Goal: Task Accomplishment & Management: Complete application form

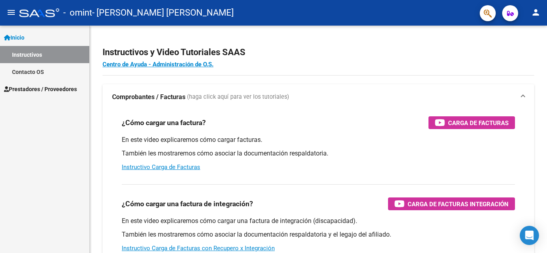
click at [54, 88] on span "Prestadores / Proveedores" at bounding box center [40, 89] width 73 height 9
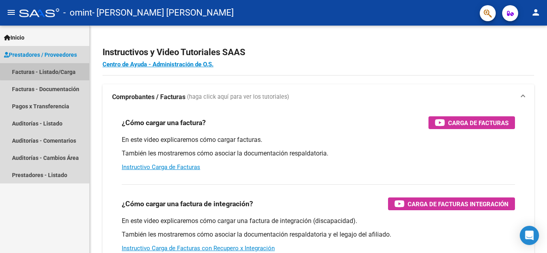
click at [51, 70] on link "Facturas - Listado/Carga" at bounding box center [44, 71] width 89 height 17
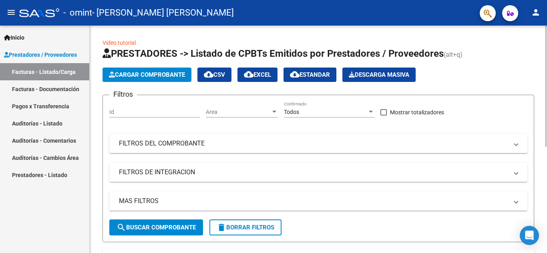
click at [160, 73] on span "Cargar Comprobante" at bounding box center [147, 74] width 76 height 7
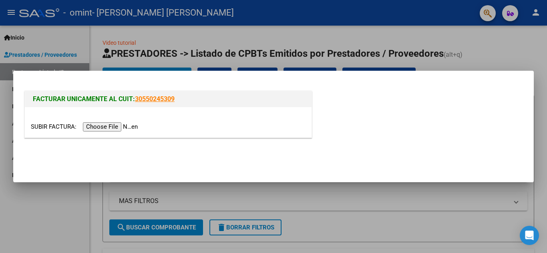
click at [113, 124] on input "file" at bounding box center [85, 126] width 109 height 9
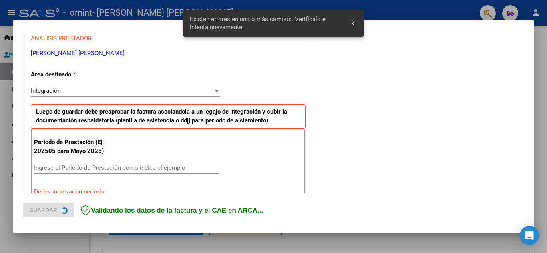
scroll to position [181, 0]
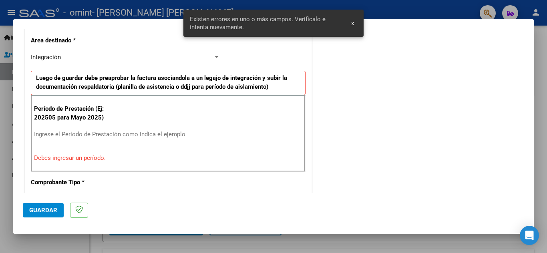
click at [64, 132] on input "Ingrese el Período de Prestación como indica el ejemplo" at bounding box center [126, 134] width 185 height 7
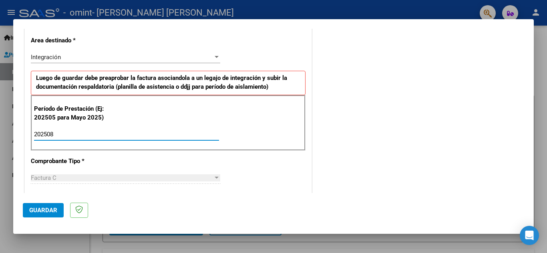
type input "202508"
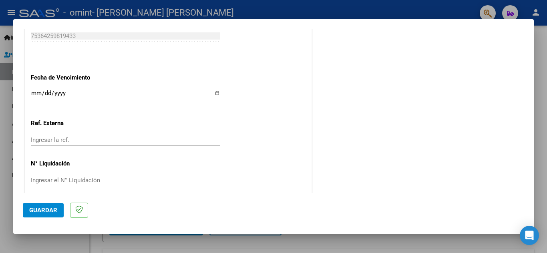
scroll to position [533, 0]
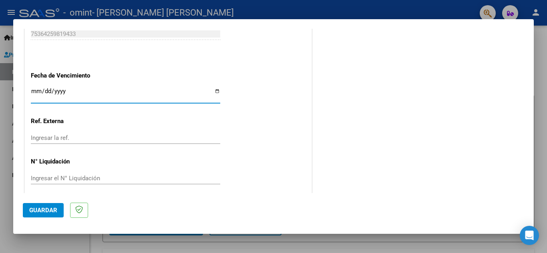
click at [212, 91] on input "Ingresar la fecha" at bounding box center [125, 94] width 189 height 13
type input "[DATE]"
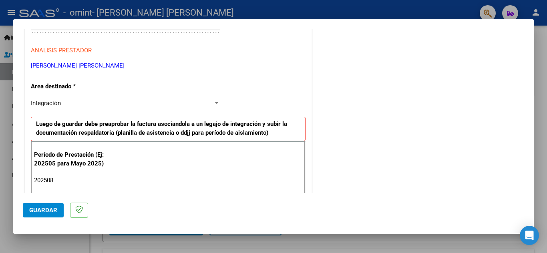
scroll to position [137, 0]
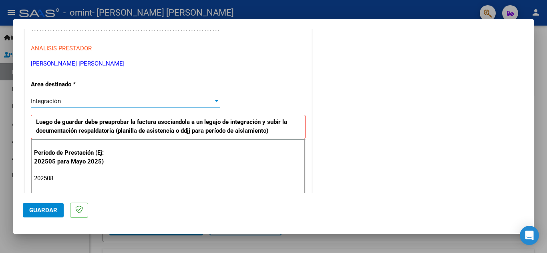
click at [215, 101] on div at bounding box center [217, 101] width 4 height 2
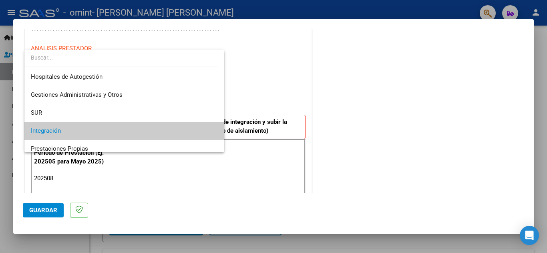
scroll to position [30, 0]
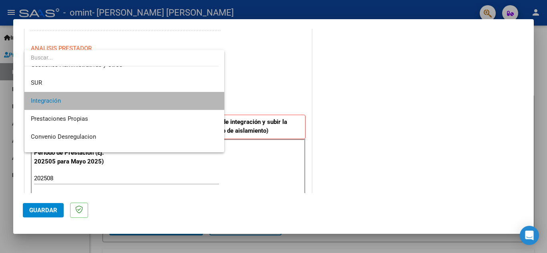
click at [214, 101] on mat-option "Integración" at bounding box center [124, 101] width 200 height 18
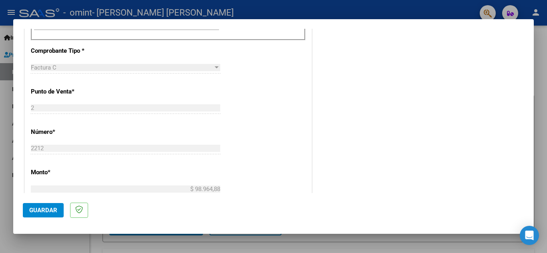
scroll to position [318, 0]
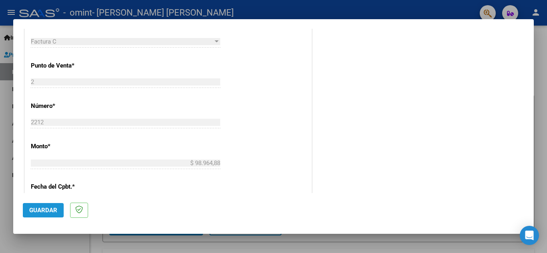
click at [46, 207] on span "Guardar" at bounding box center [43, 210] width 28 height 7
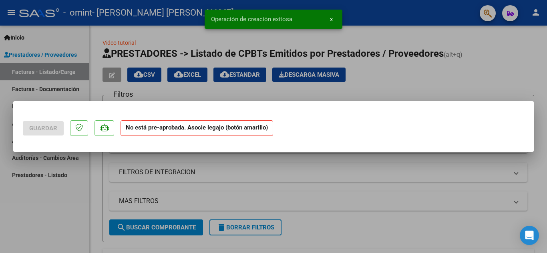
scroll to position [0, 0]
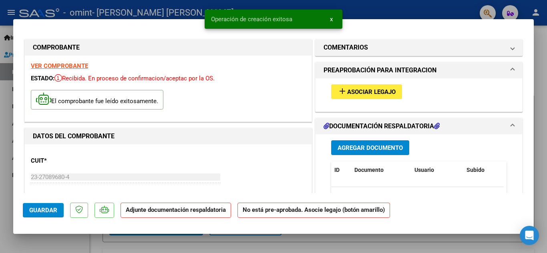
click at [364, 90] on span "Asociar Legajo" at bounding box center [371, 91] width 48 height 7
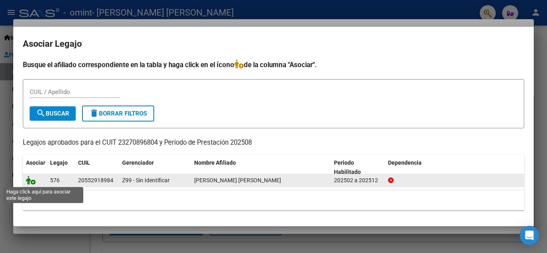
click at [32, 183] on icon at bounding box center [31, 180] width 10 height 9
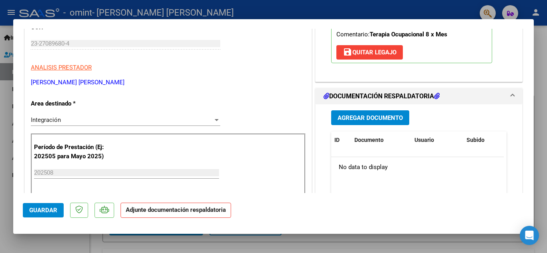
scroll to position [132, 0]
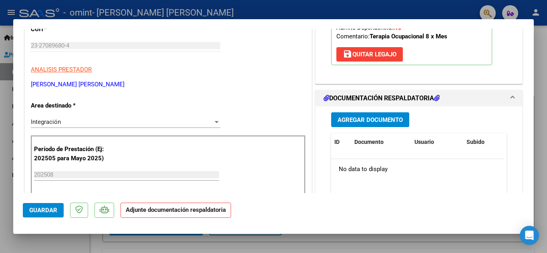
click at [355, 122] on span "Agregar Documento" at bounding box center [369, 119] width 65 height 7
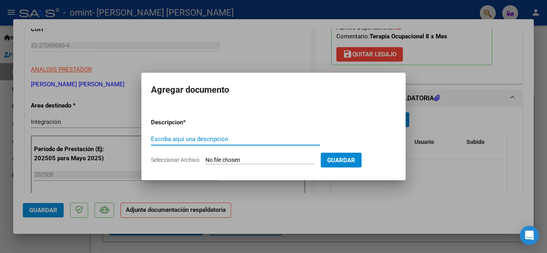
click at [170, 160] on span "Seleccionar Archivo" at bounding box center [175, 160] width 48 height 6
click at [205, 160] on input "Seleccionar Archivo" at bounding box center [259, 161] width 109 height 8
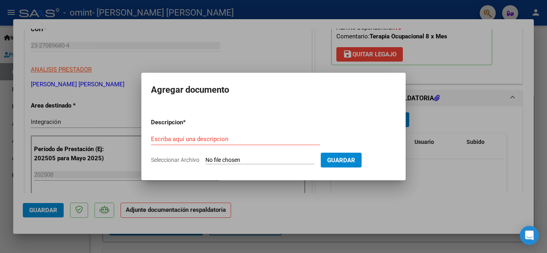
type input "C:\fakepath\Planilla de asistencia 23270896804_011_00002_00002212.pdf"
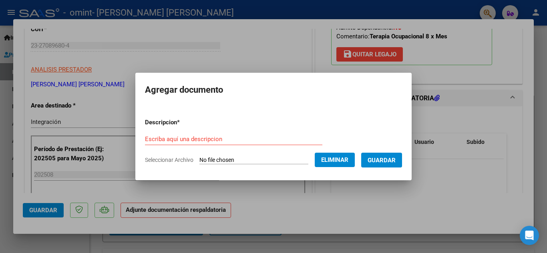
click at [387, 159] on span "Guardar" at bounding box center [381, 160] width 28 height 7
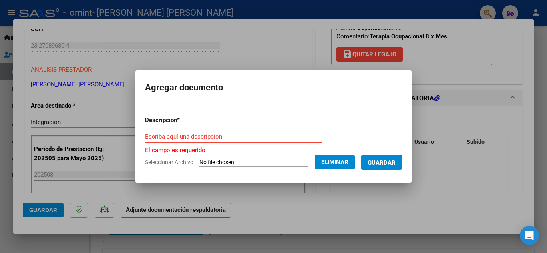
click at [189, 136] on input "Escriba aquí una descripcion" at bounding box center [233, 136] width 177 height 7
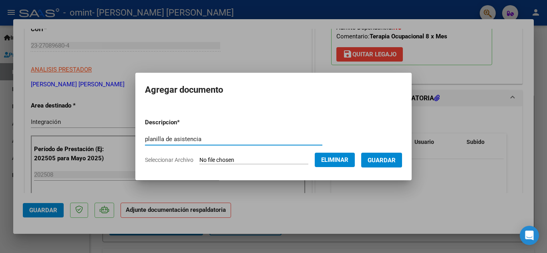
type input "planilla de asistencia"
click at [384, 156] on button "Guardar" at bounding box center [381, 160] width 41 height 15
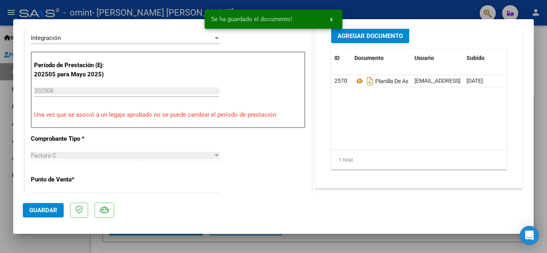
scroll to position [0, 0]
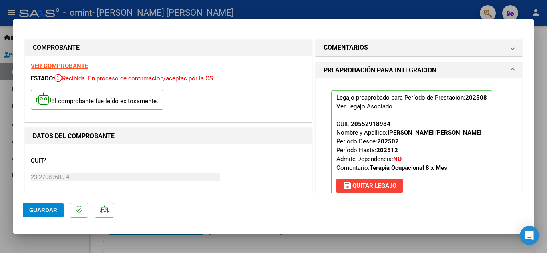
click at [35, 212] on span "Guardar" at bounding box center [43, 210] width 28 height 7
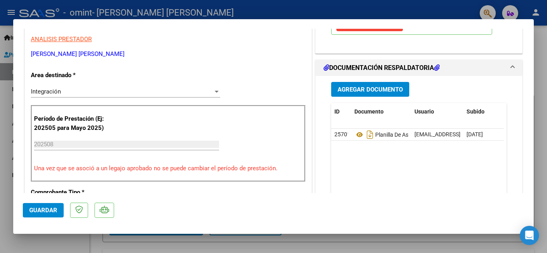
scroll to position [149, 0]
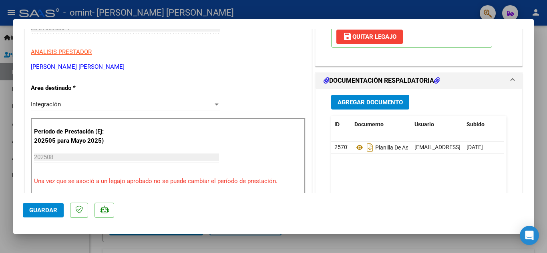
click at [542, 162] on div at bounding box center [273, 126] width 547 height 253
type input "$ 0,00"
